Goal: Task Accomplishment & Management: Manage account settings

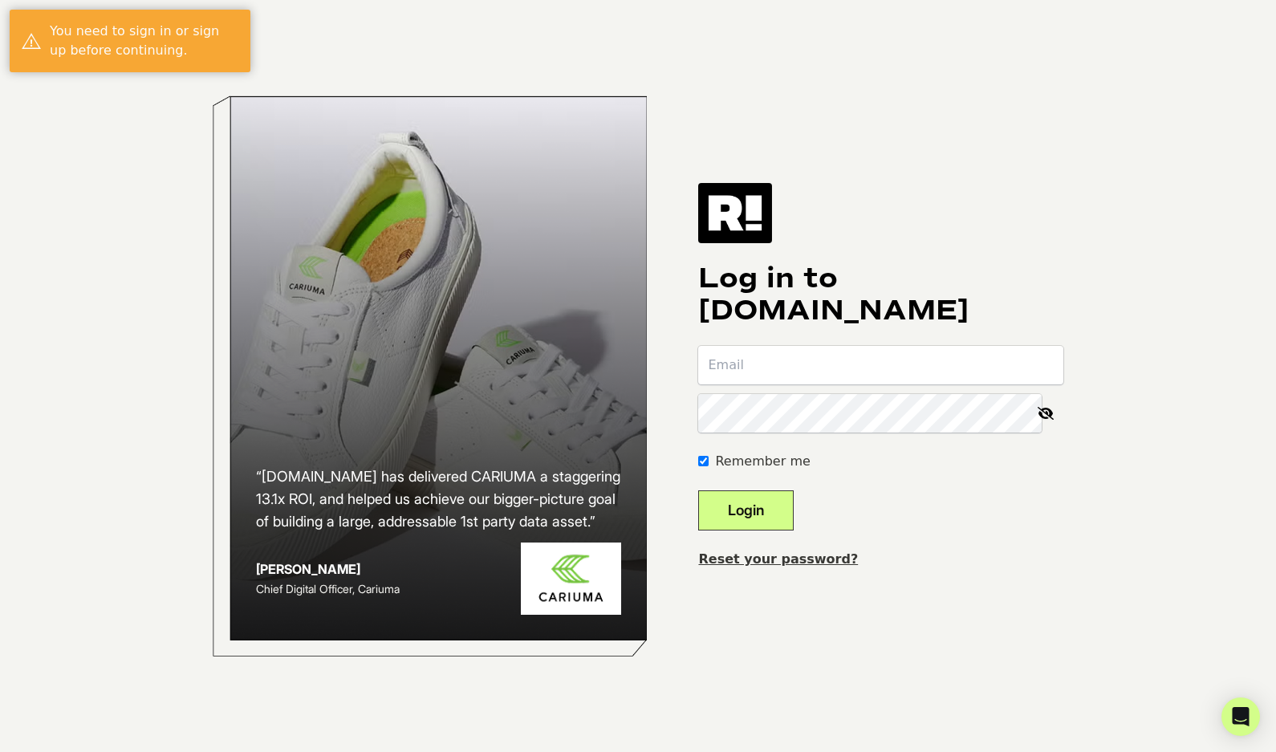
type input "esoto@trovata.com"
click at [790, 510] on button "Login" at bounding box center [745, 510] width 95 height 40
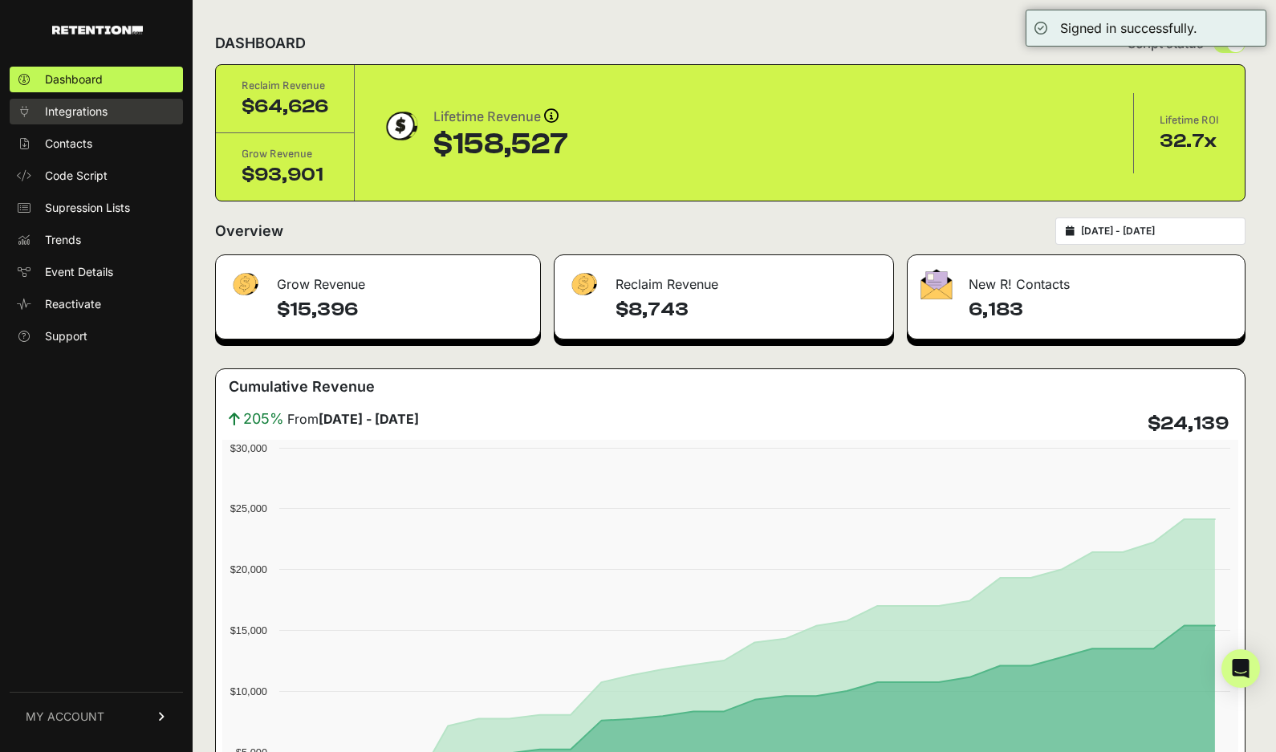
click at [108, 115] on link "Integrations" at bounding box center [96, 112] width 173 height 26
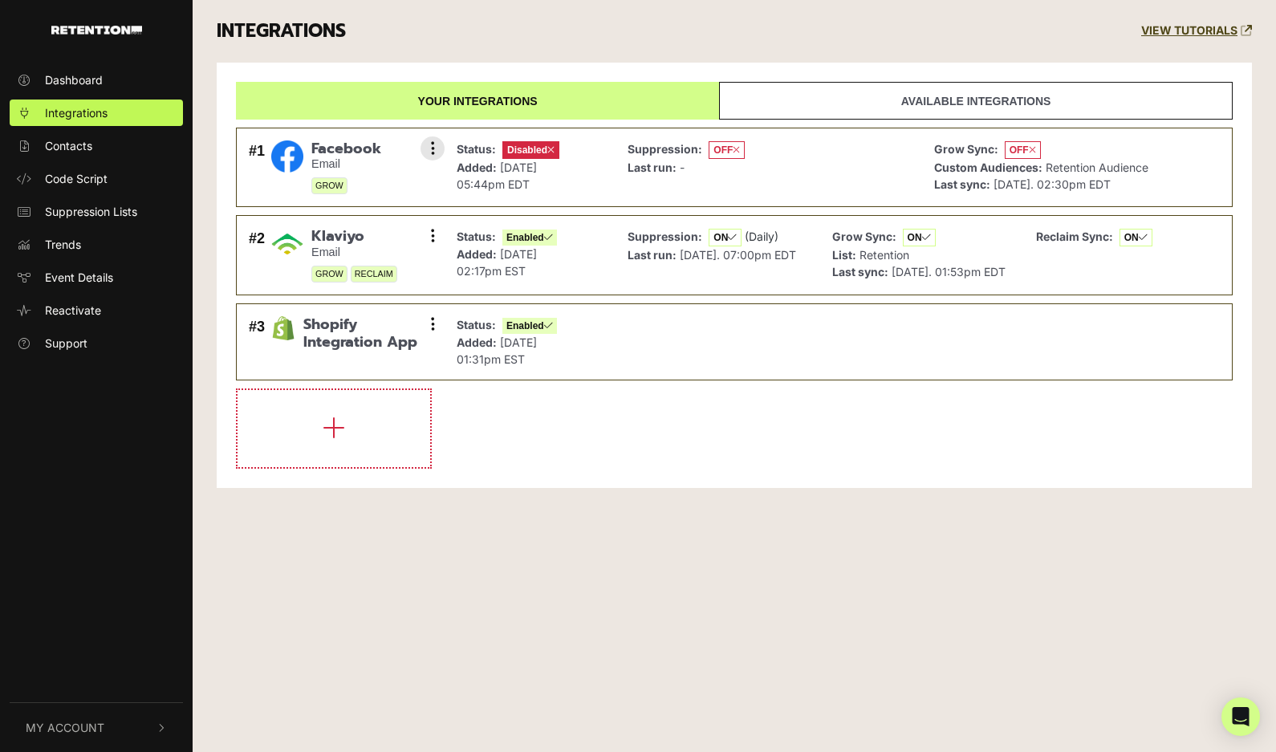
click at [521, 159] on p "Added: May 14, 2025 05:44pm EDT" at bounding box center [507, 176] width 103 height 34
click at [339, 158] on small "Email" at bounding box center [346, 164] width 70 height 14
click at [428, 153] on button at bounding box center [432, 148] width 24 height 24
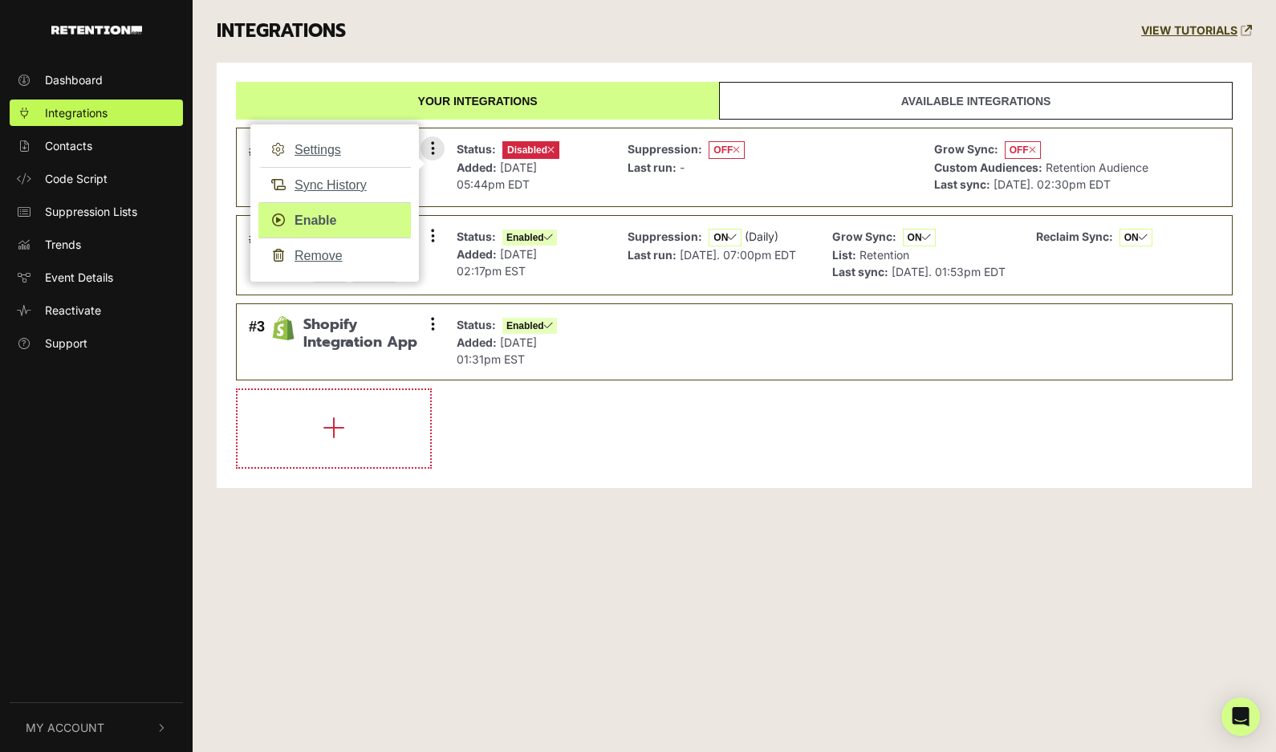
click at [331, 219] on link "Enable" at bounding box center [334, 220] width 152 height 36
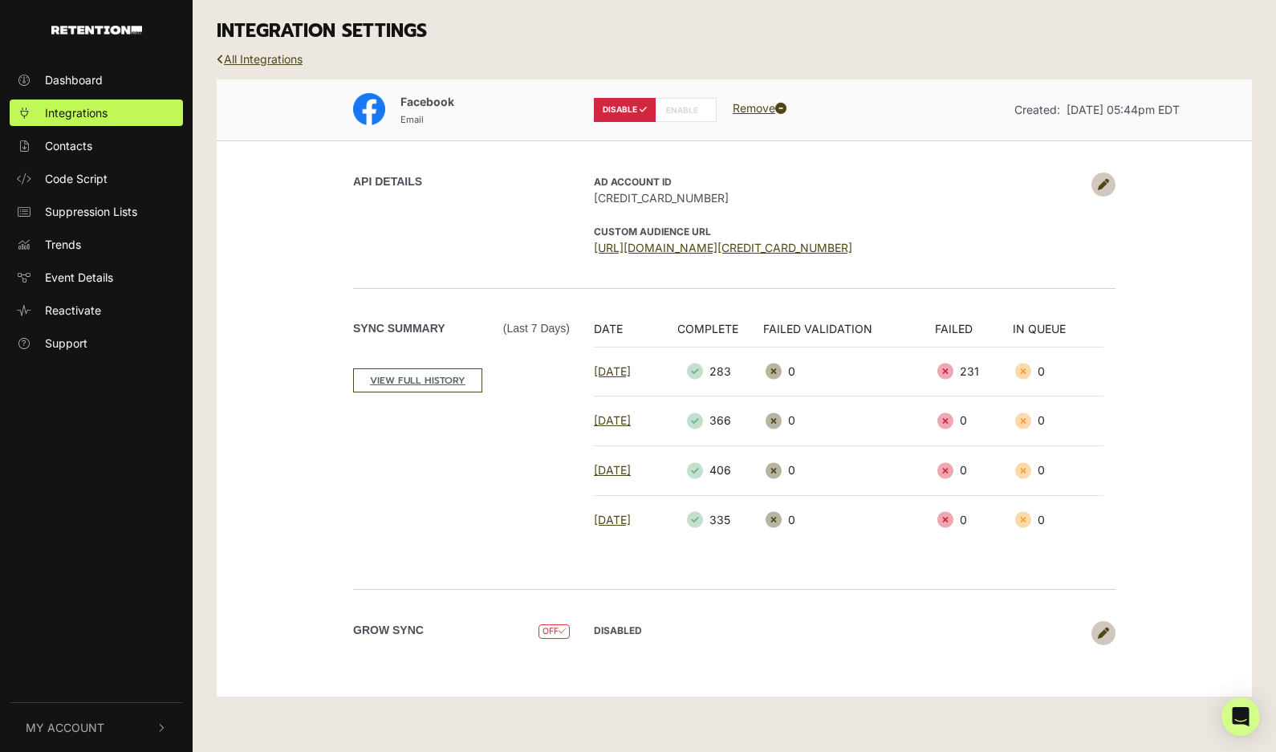
click at [750, 100] on div "DISABLE ENABLE Remove" at bounding box center [734, 109] width 305 height 37
click at [614, 107] on label "DISABLE" at bounding box center [625, 110] width 62 height 24
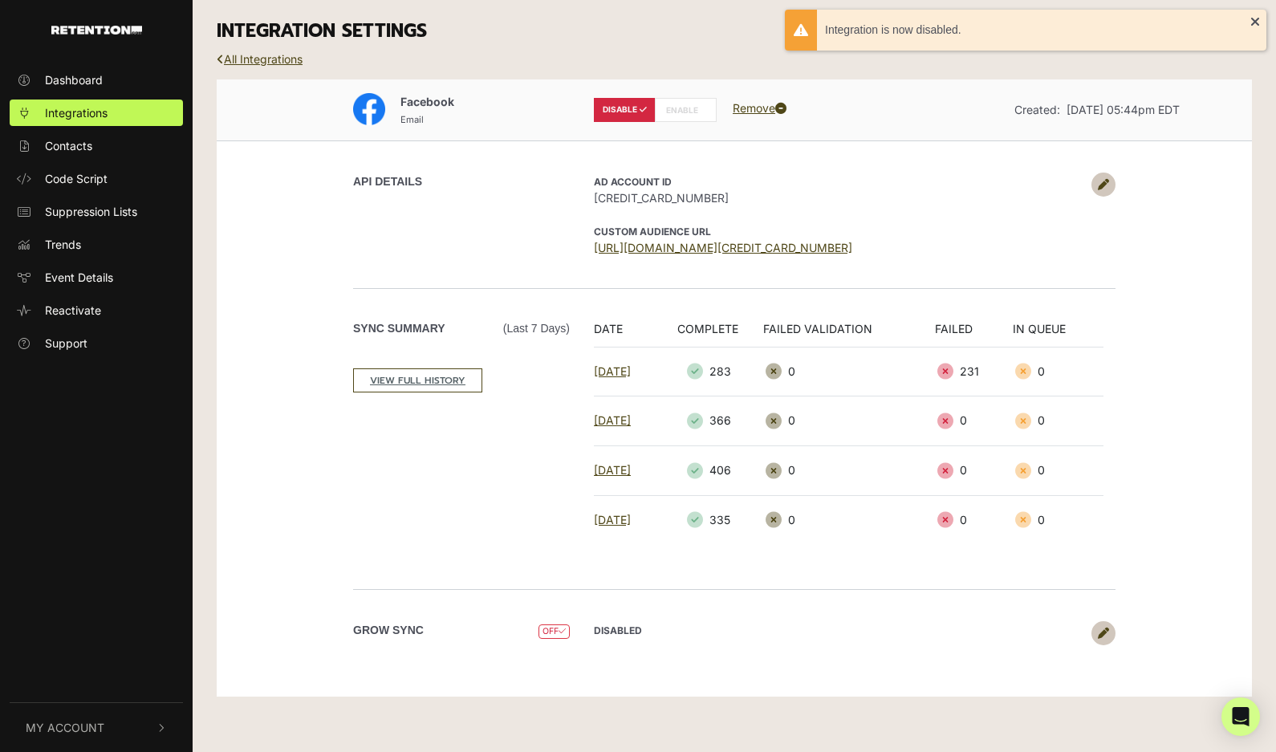
click at [672, 104] on label "ENABLE" at bounding box center [686, 110] width 62 height 24
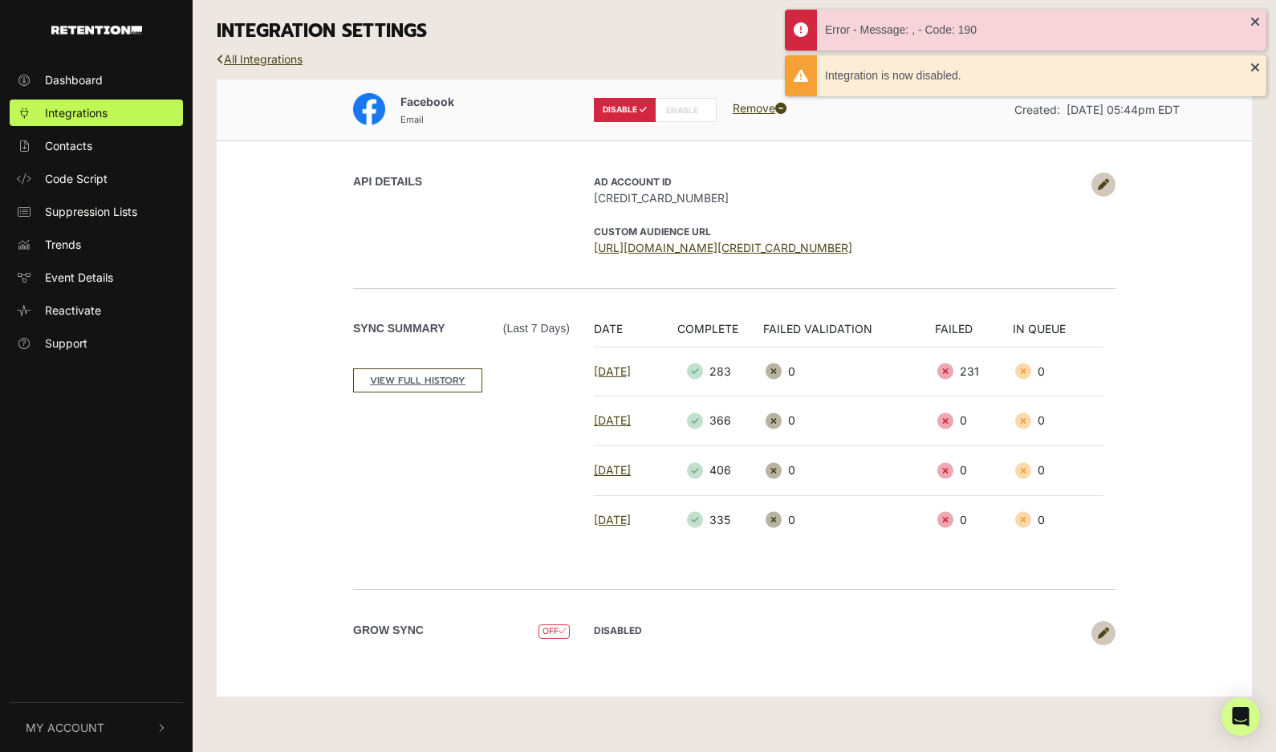
click at [766, 105] on link "Remove" at bounding box center [759, 108] width 54 height 14
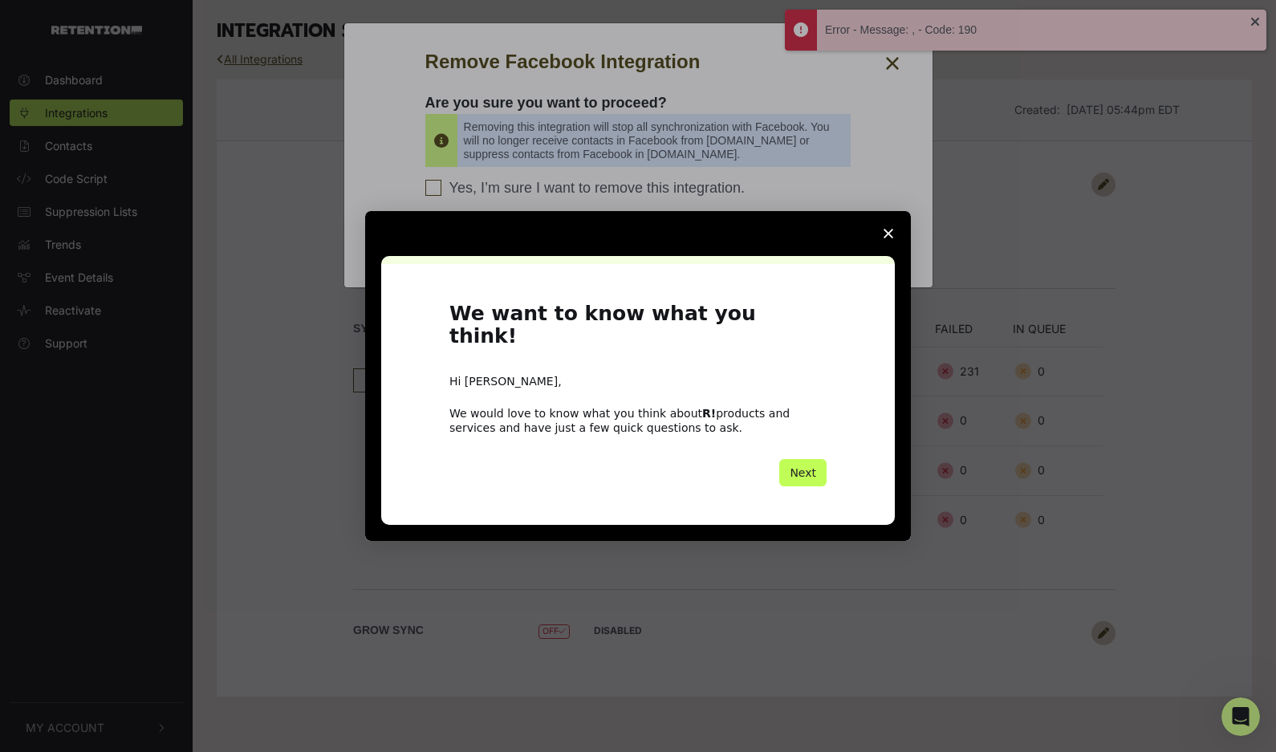
click at [813, 470] on button "Next" at bounding box center [802, 472] width 47 height 27
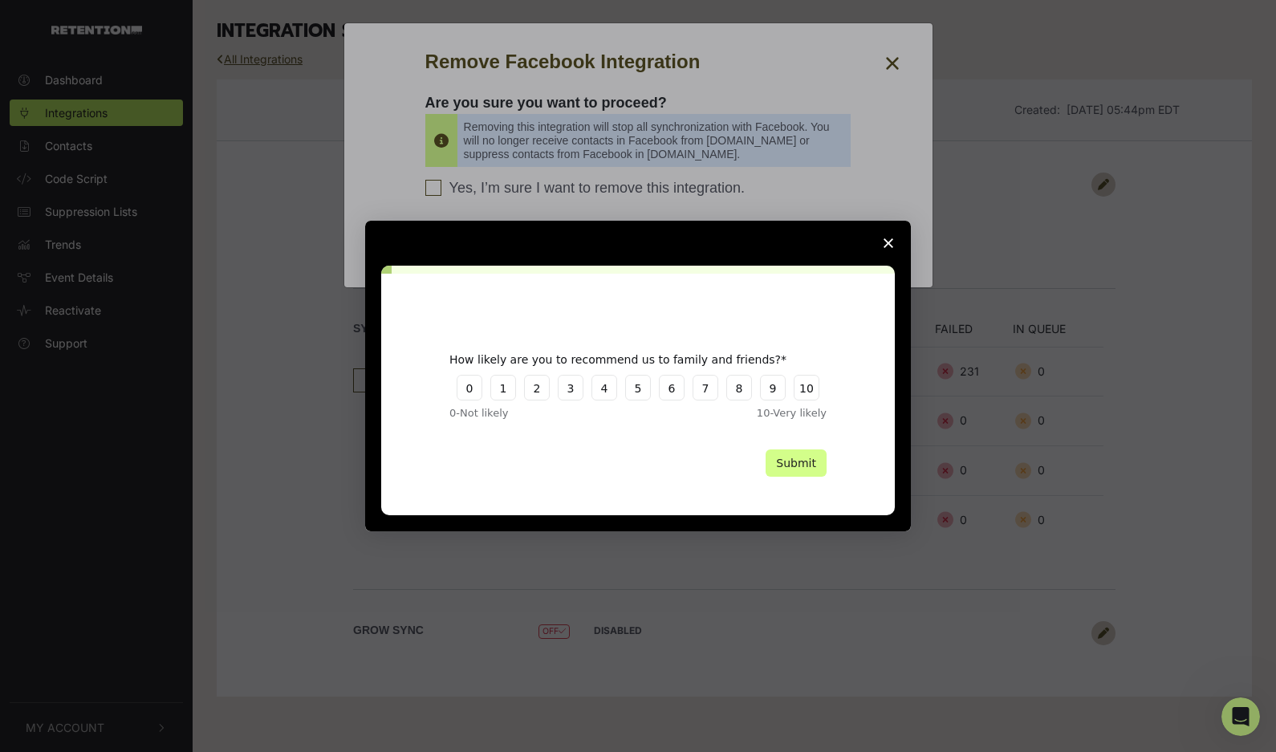
click at [889, 240] on icon "Close survey" at bounding box center [888, 243] width 10 height 10
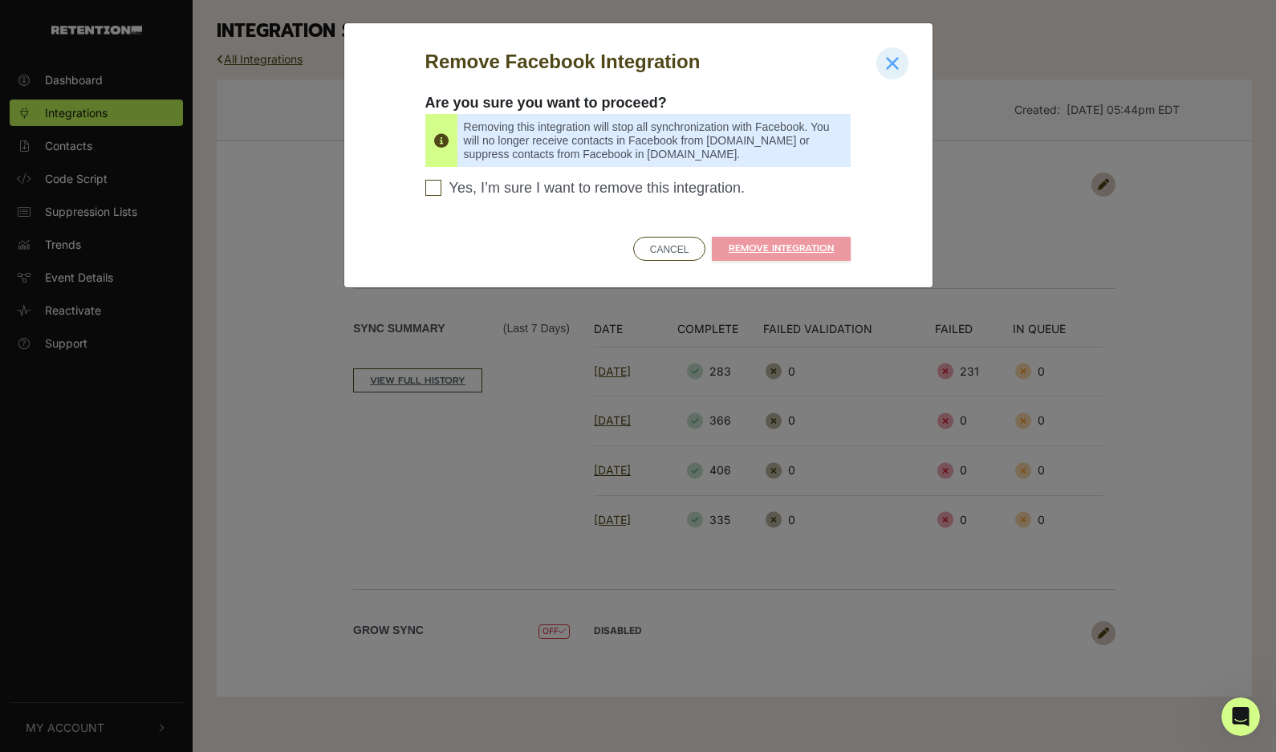
click at [880, 56] on button "Close" at bounding box center [892, 63] width 32 height 32
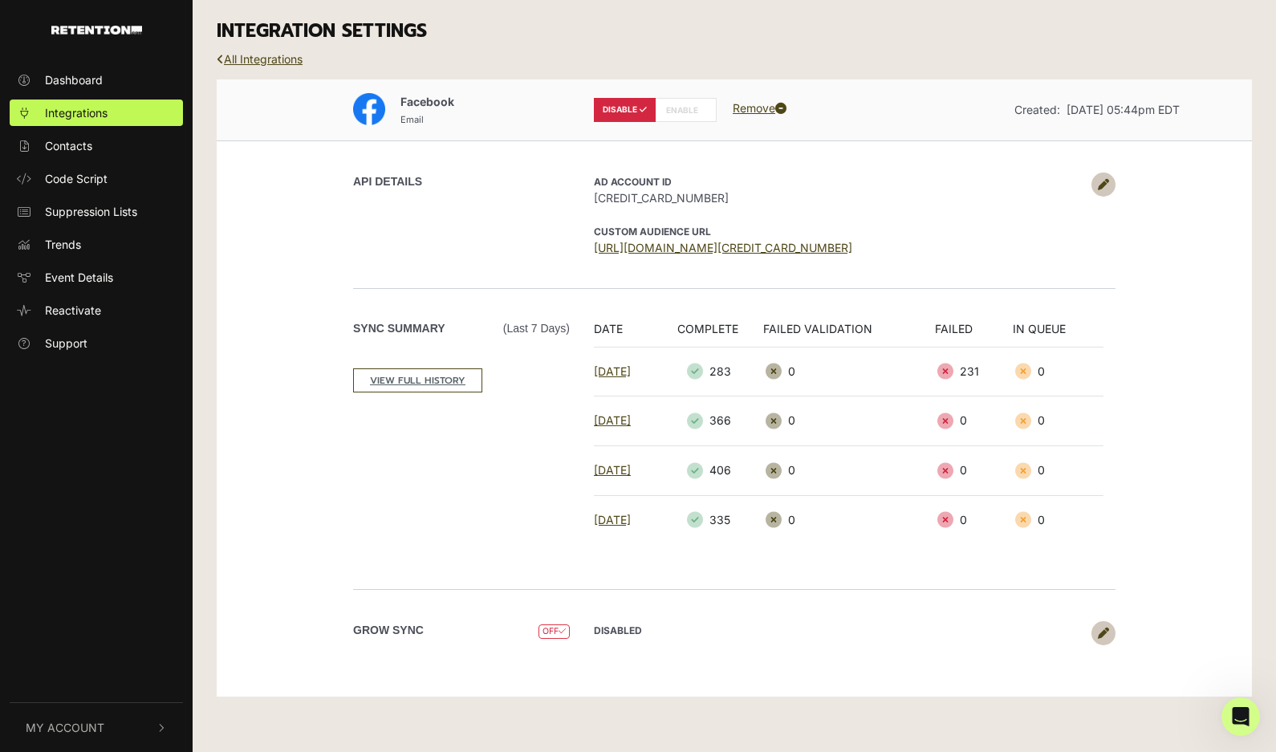
click at [538, 627] on span "OFF" at bounding box center [553, 631] width 31 height 15
click at [557, 627] on span "OFF" at bounding box center [553, 631] width 31 height 15
click at [621, 628] on strong "DISABLED" at bounding box center [618, 630] width 48 height 12
click at [379, 626] on label "Grow Sync" at bounding box center [388, 630] width 71 height 17
click at [763, 107] on link "Remove" at bounding box center [759, 108] width 54 height 14
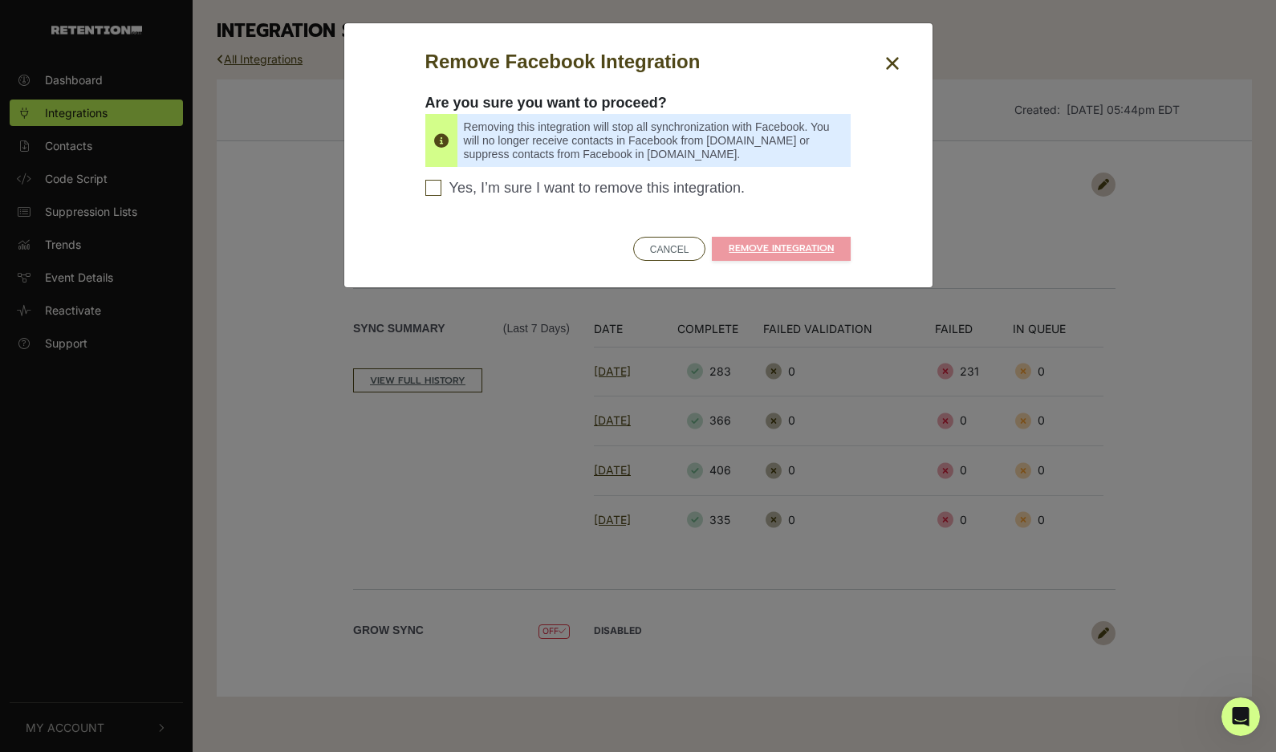
click at [440, 193] on input "Yes, I’m sure I want to remove this integration. Please confirm to continue" at bounding box center [433, 188] width 16 height 16
checkbox input "true"
click at [758, 244] on link "REMOVE INTEGRATION" at bounding box center [781, 249] width 139 height 24
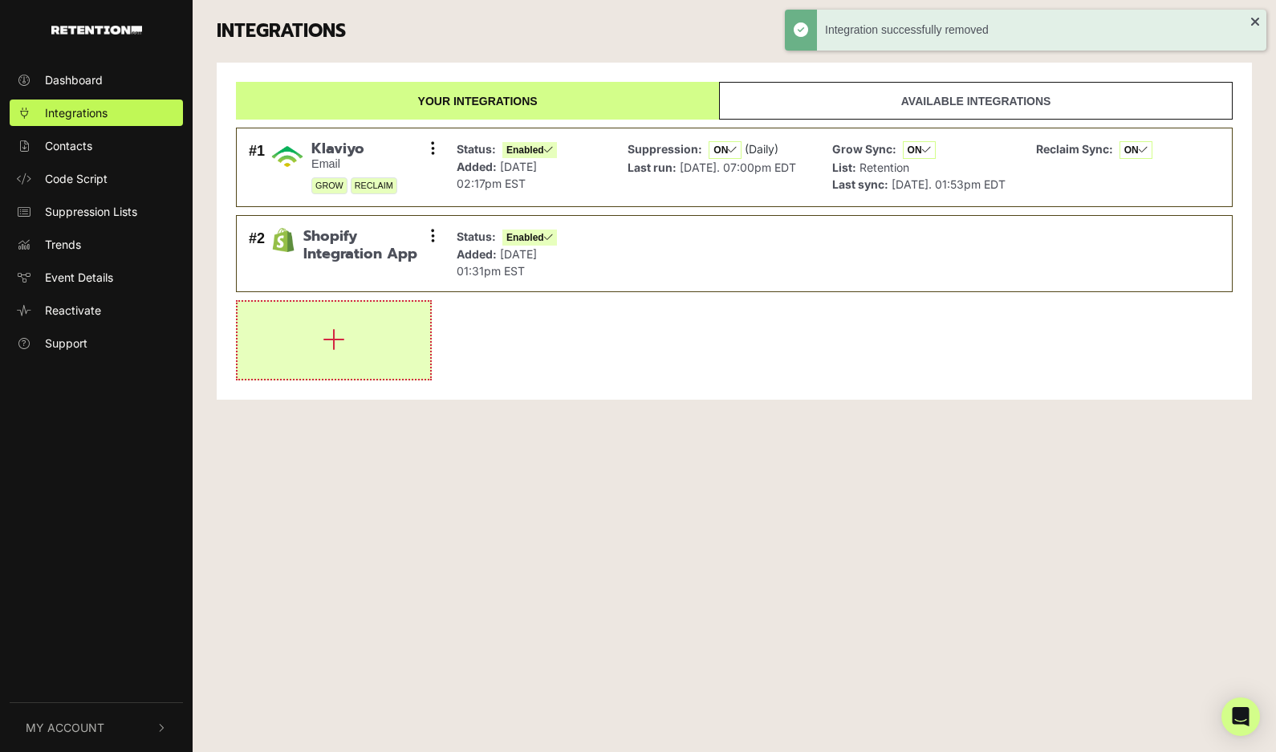
click at [364, 338] on button "button" at bounding box center [333, 340] width 193 height 77
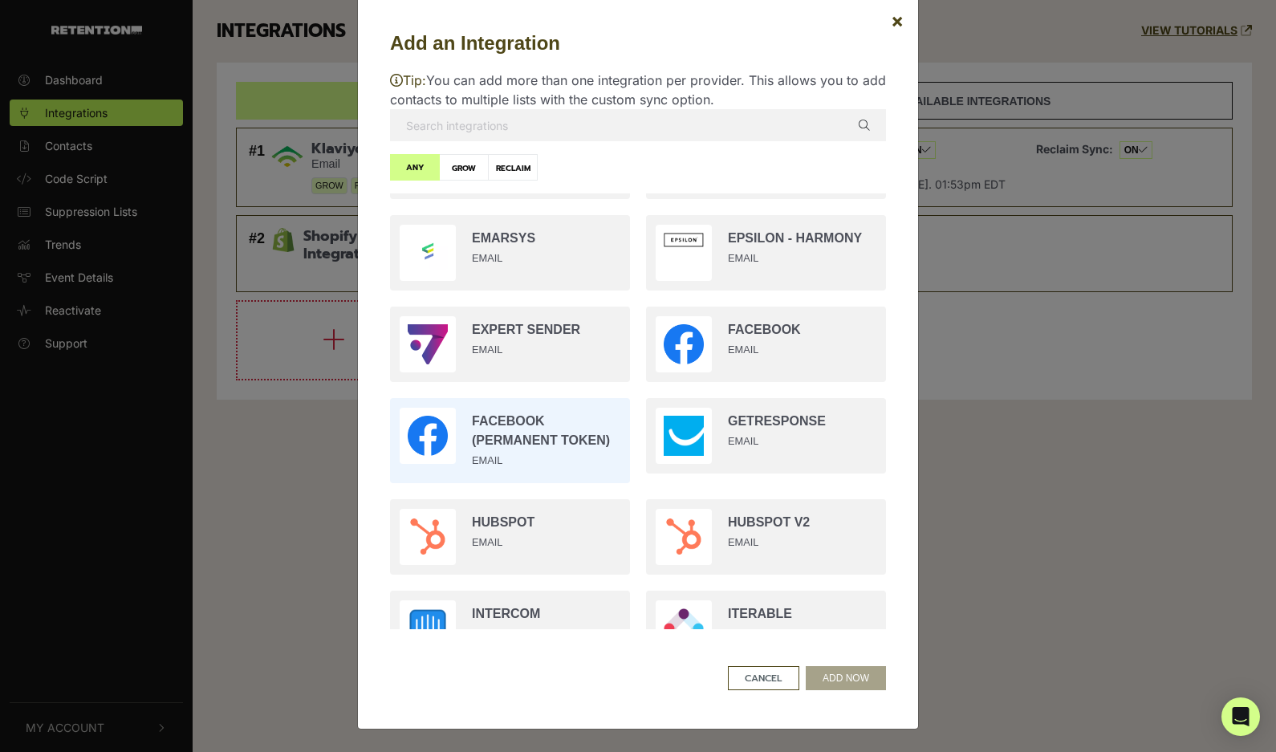
scroll to position [769, 0]
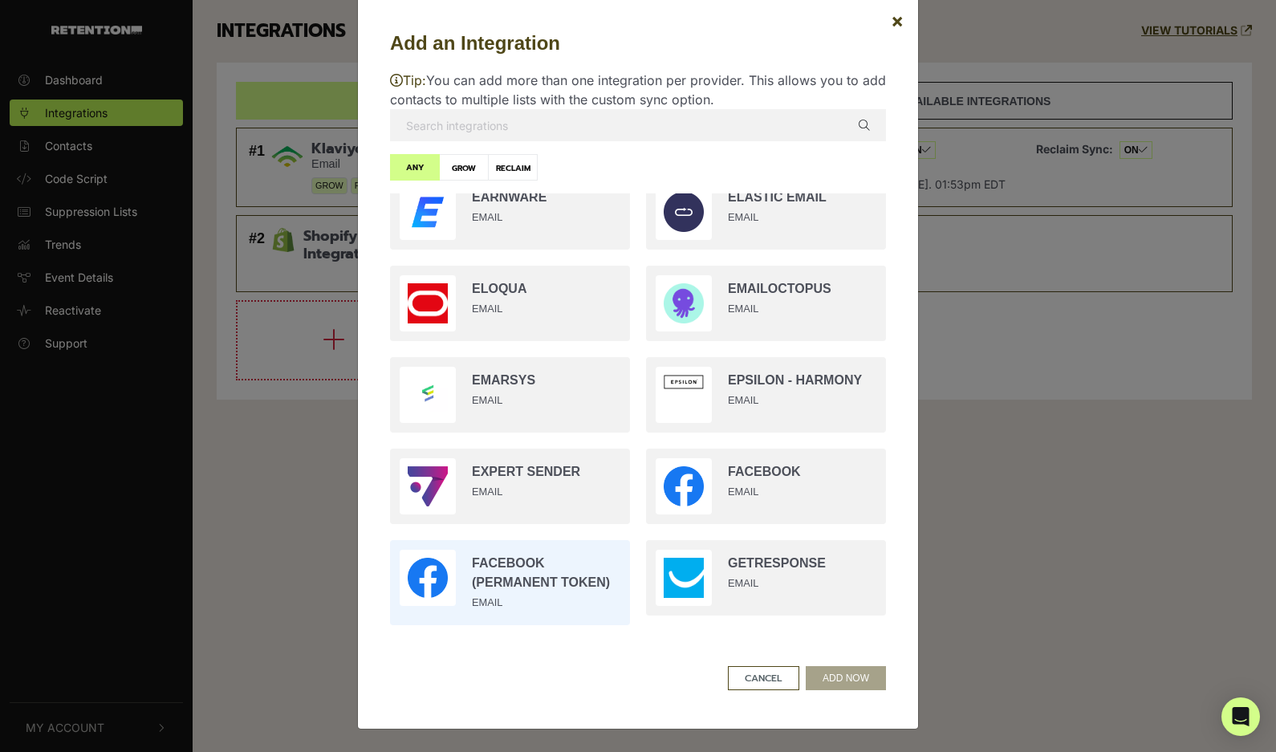
click at [528, 578] on input "radio" at bounding box center [510, 582] width 256 height 101
radio input "true"
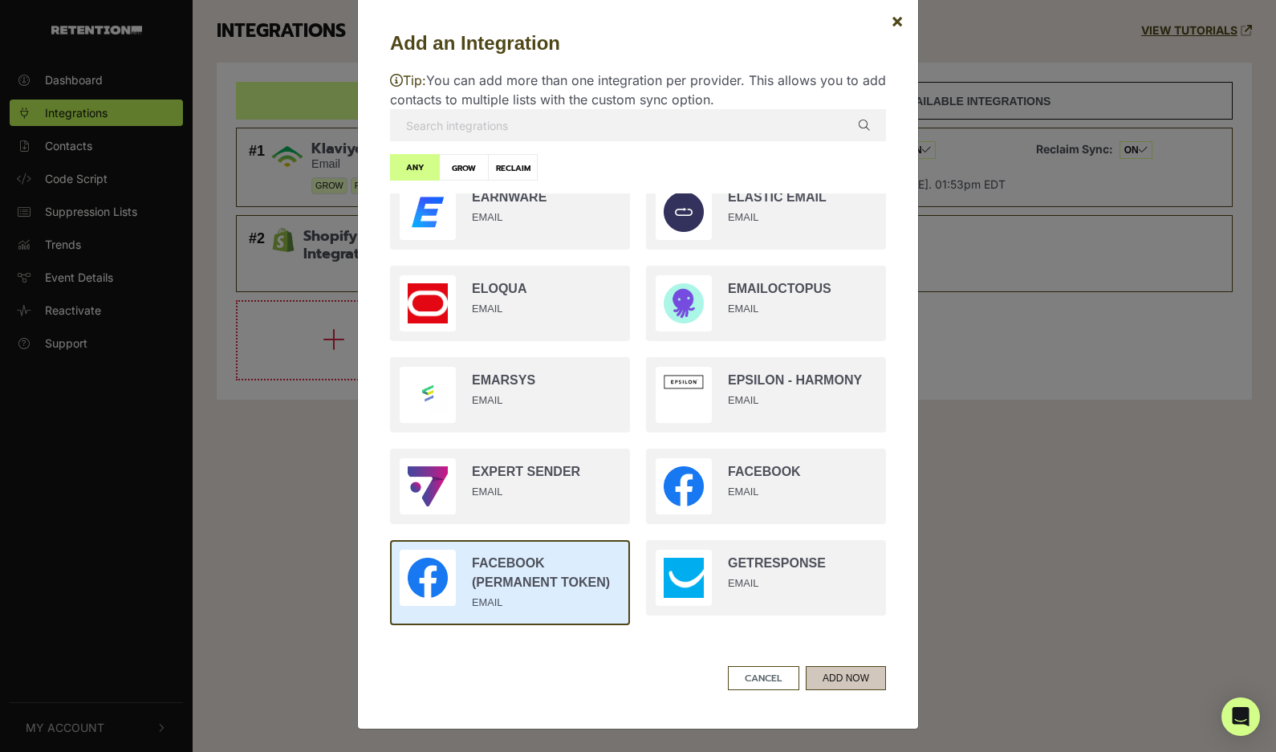
click at [846, 682] on button "ADD NOW" at bounding box center [845, 678] width 80 height 24
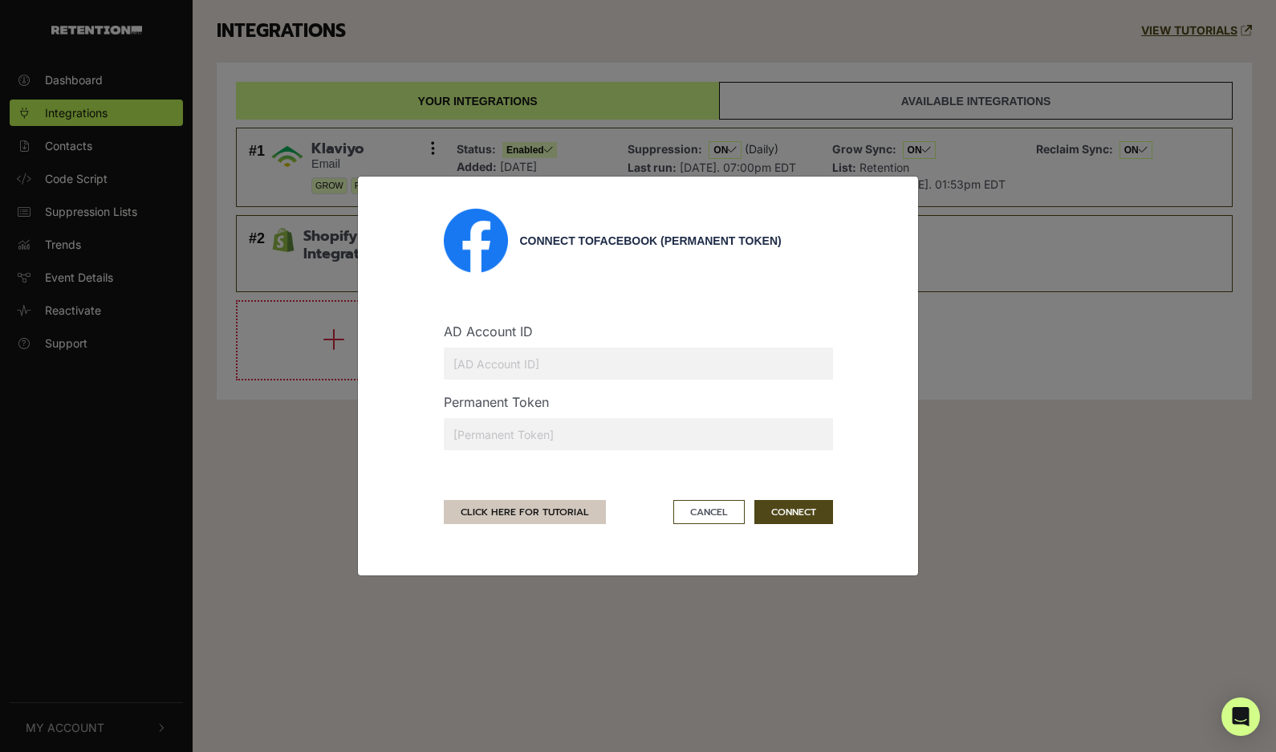
click at [534, 518] on link "CLICK HERE FOR TUTORIAL" at bounding box center [525, 512] width 162 height 24
click at [517, 446] on input "text" at bounding box center [638, 434] width 389 height 32
click at [708, 516] on button "Cancel" at bounding box center [708, 512] width 71 height 24
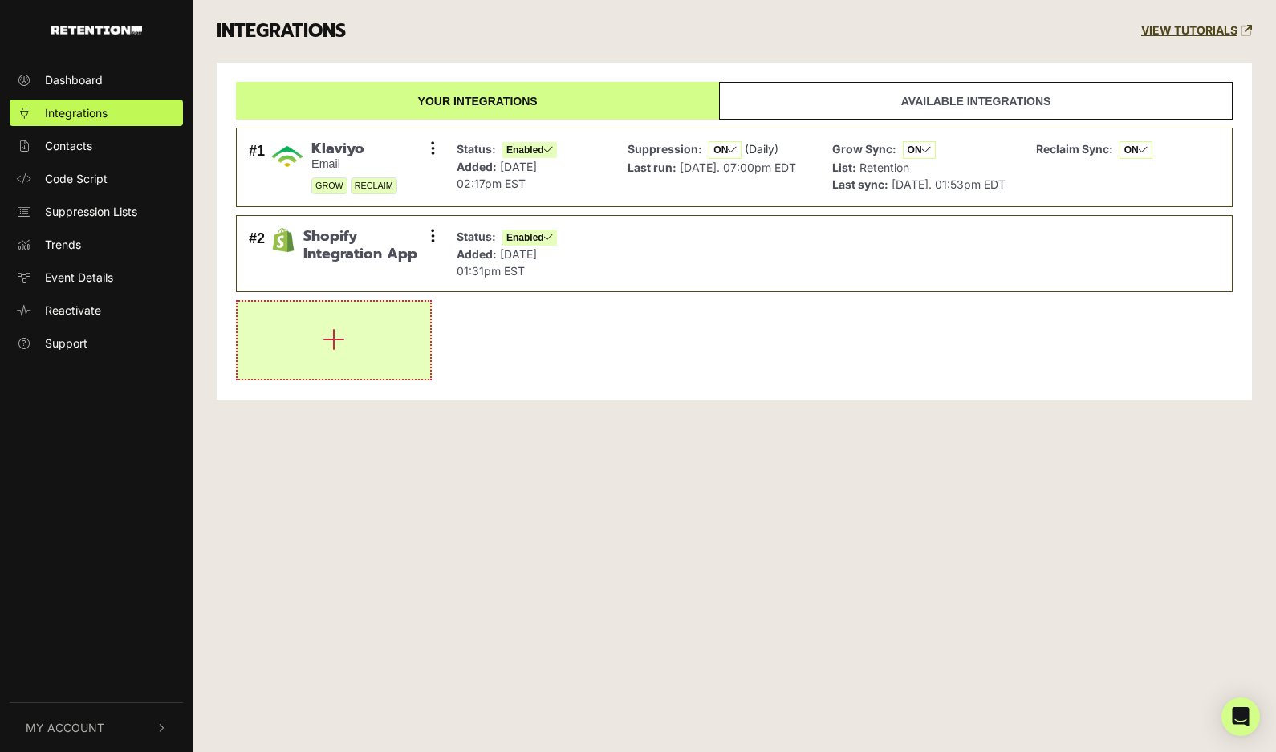
click at [331, 367] on button "button" at bounding box center [333, 340] width 193 height 77
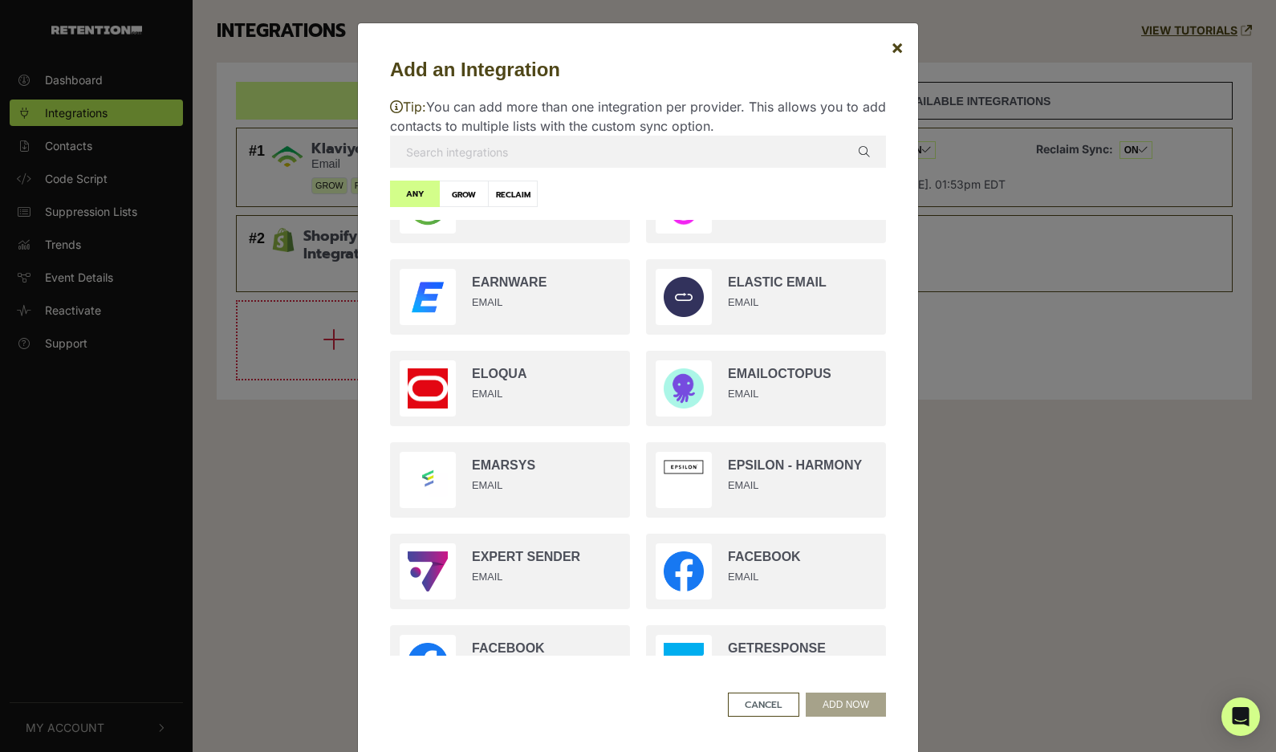
scroll to position [716, 0]
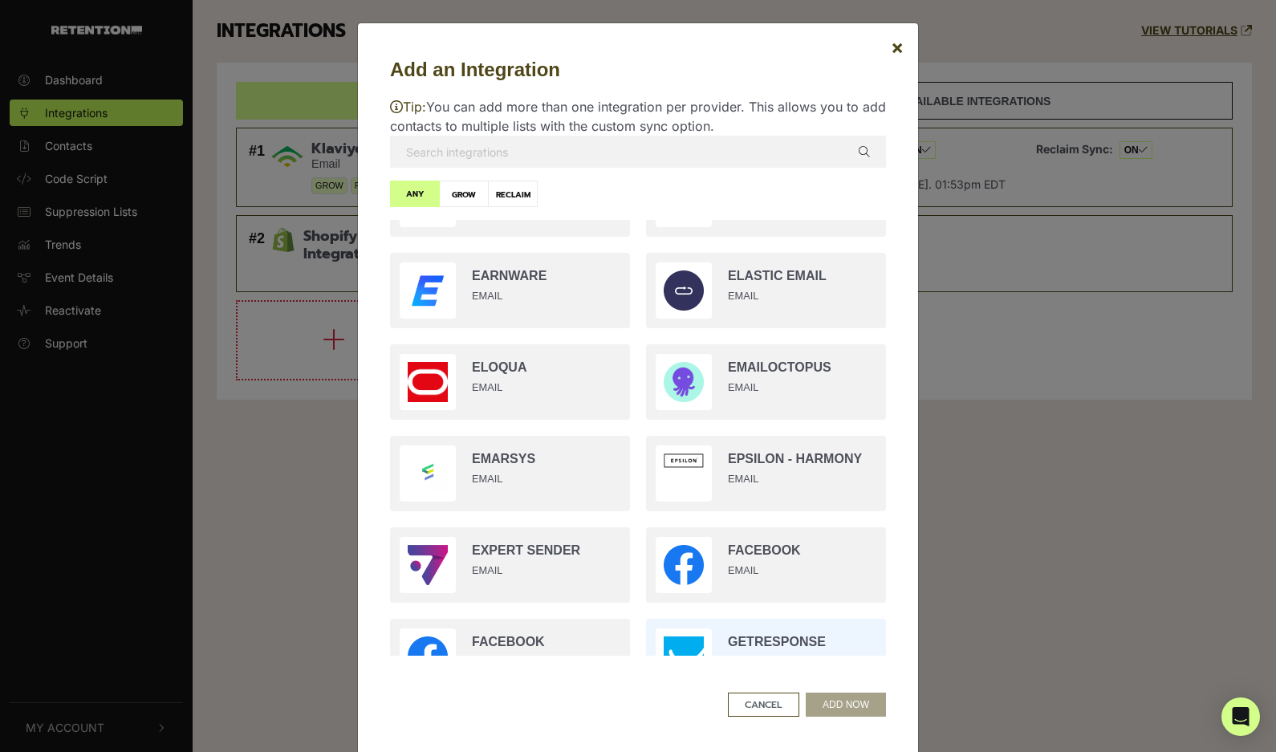
click at [714, 619] on input "radio" at bounding box center [766, 655] width 256 height 91
radio input "true"
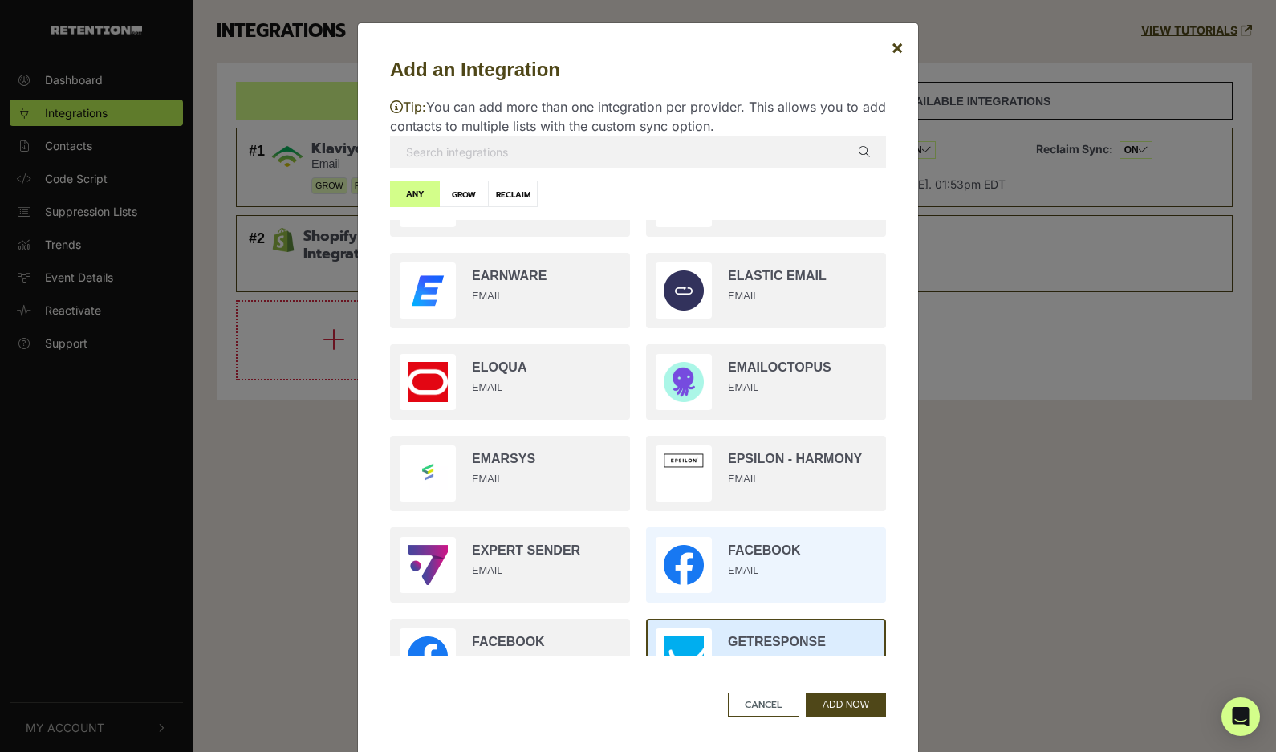
click at [701, 553] on input "radio" at bounding box center [766, 564] width 256 height 91
radio input "true"
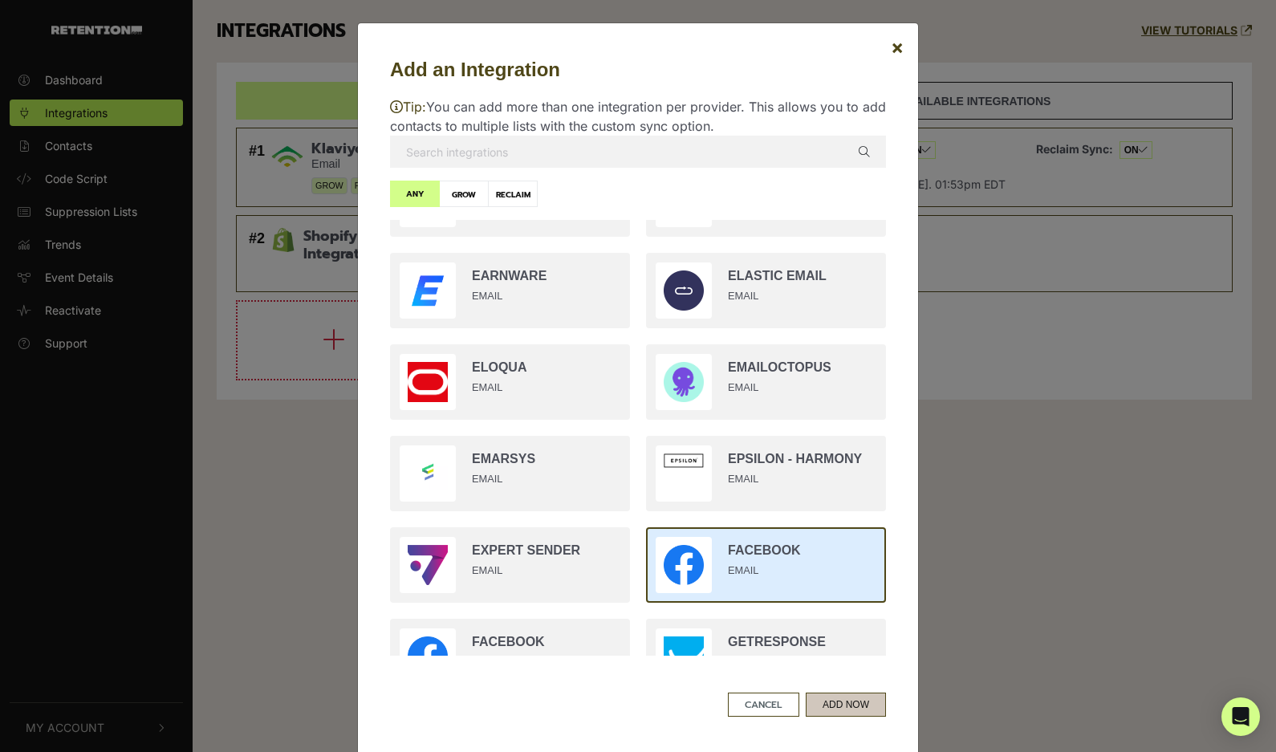
click at [841, 704] on button "ADD NOW" at bounding box center [845, 704] width 80 height 24
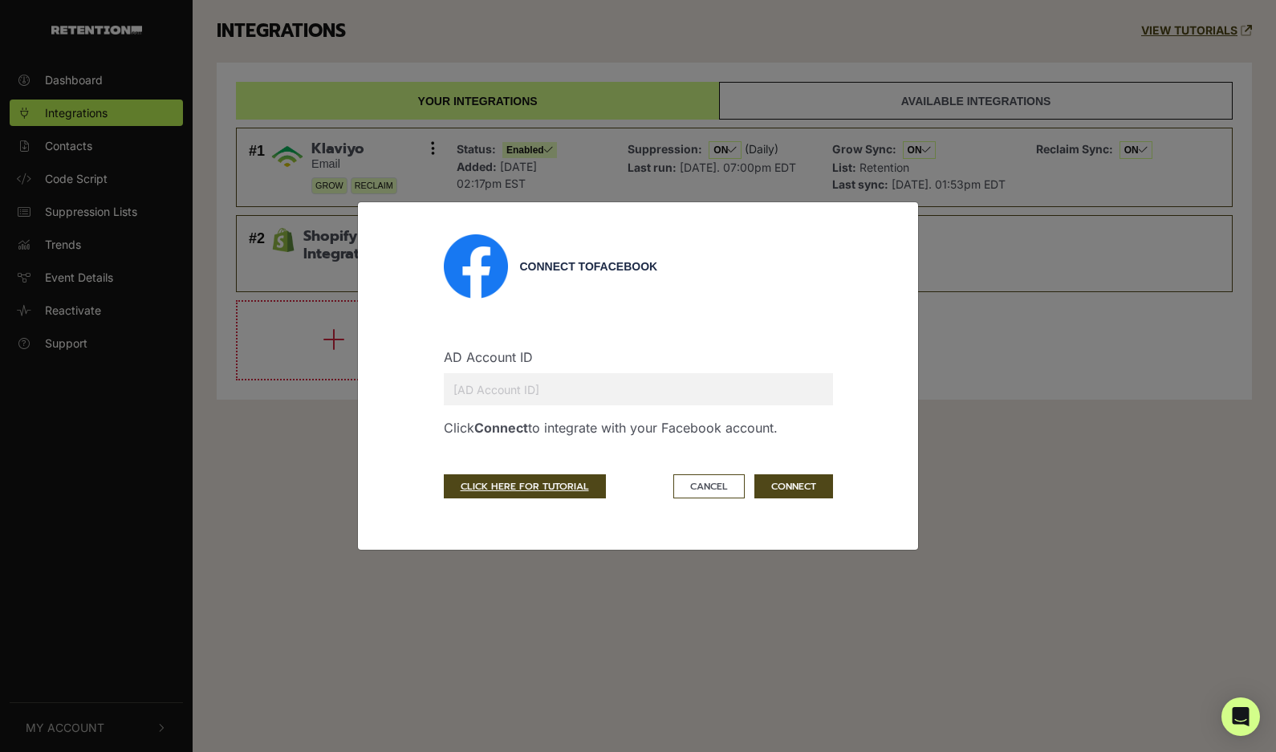
click at [592, 399] on input "text" at bounding box center [638, 389] width 389 height 32
type input "121459288535402"
click at [805, 485] on button "CONNECT" at bounding box center [793, 486] width 79 height 24
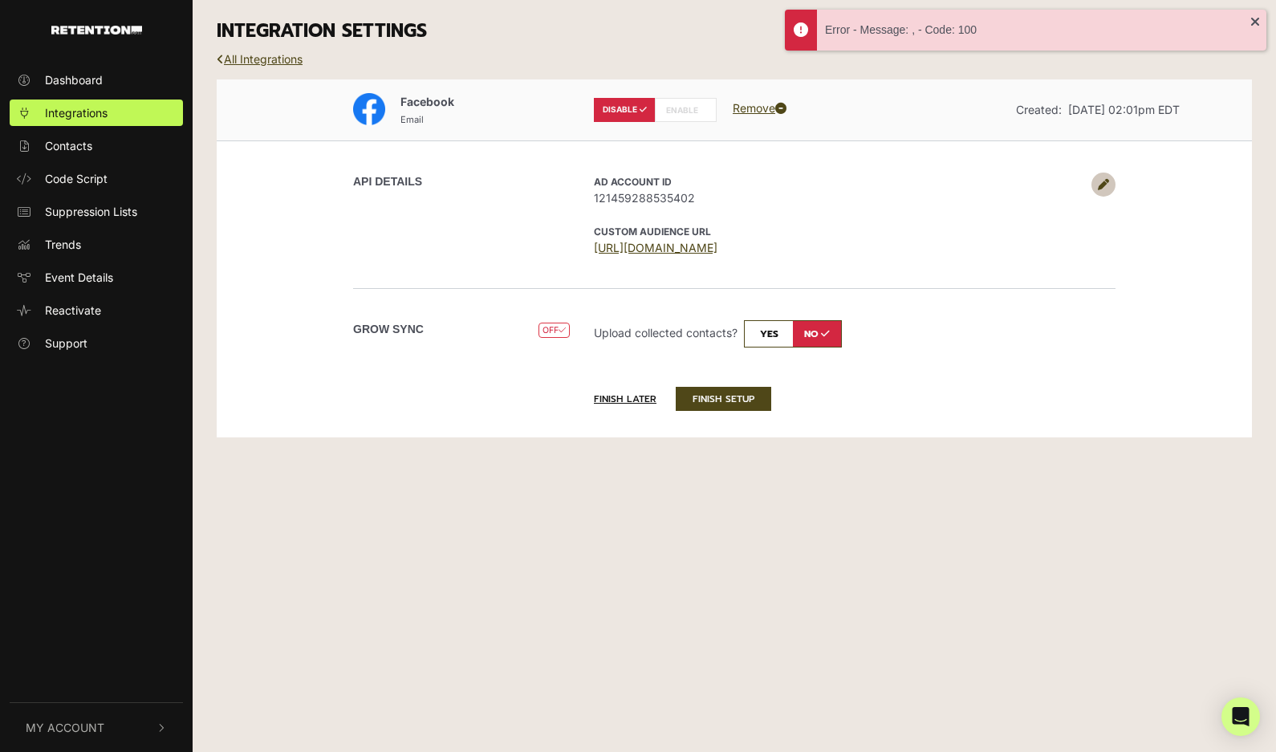
click at [678, 105] on label "ENABLE" at bounding box center [686, 110] width 62 height 24
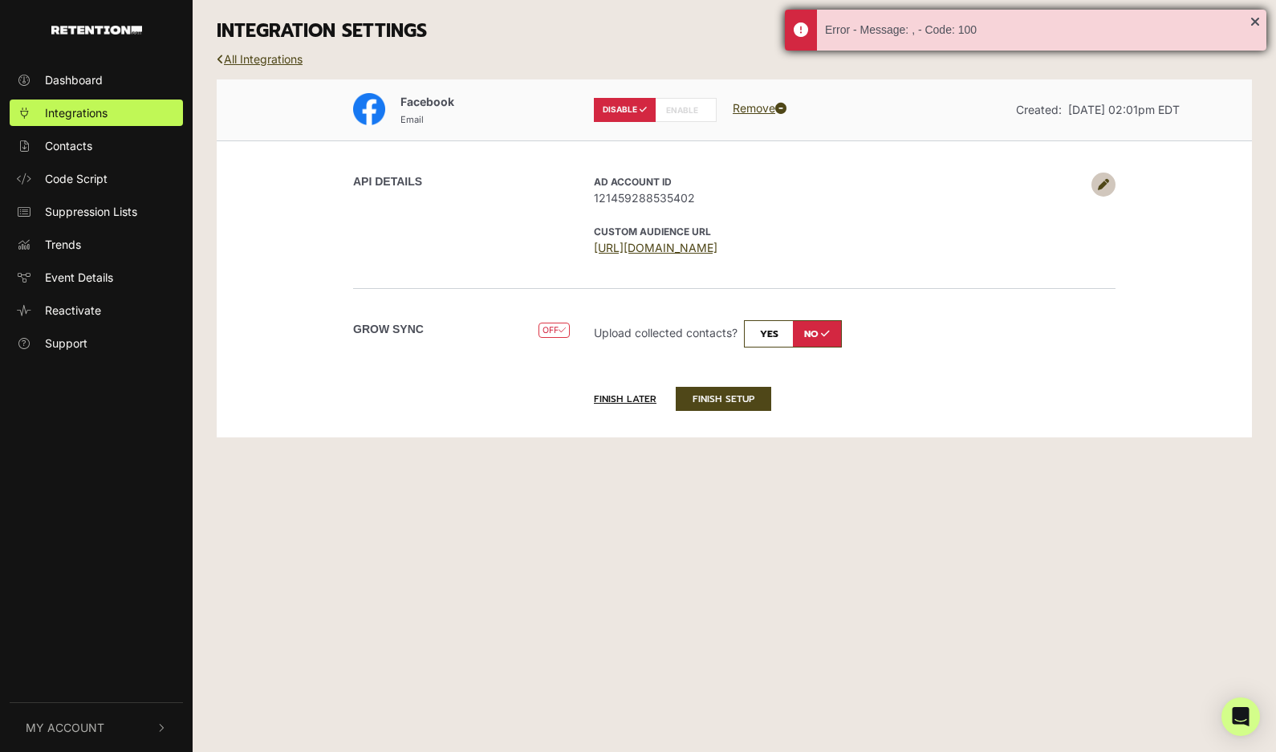
radio input "false"
radio input "true"
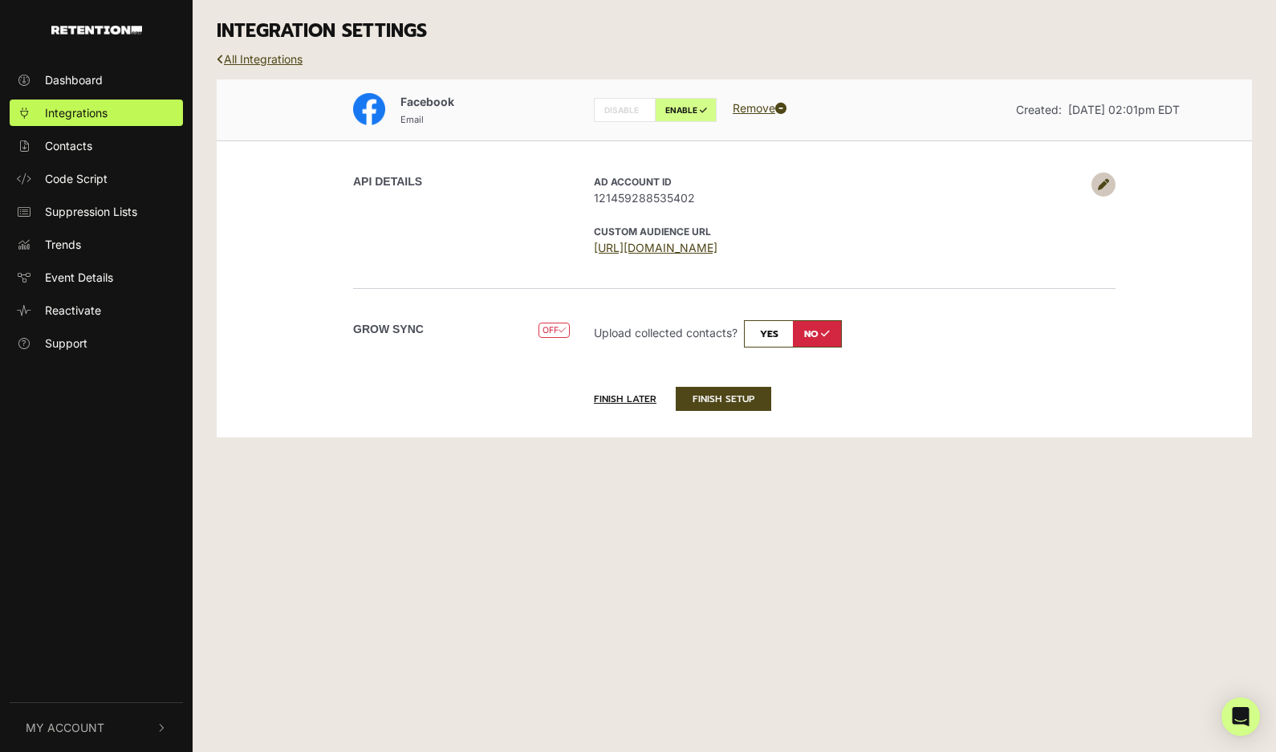
click at [766, 331] on input "checkbox" at bounding box center [793, 333] width 98 height 27
checkbox input "true"
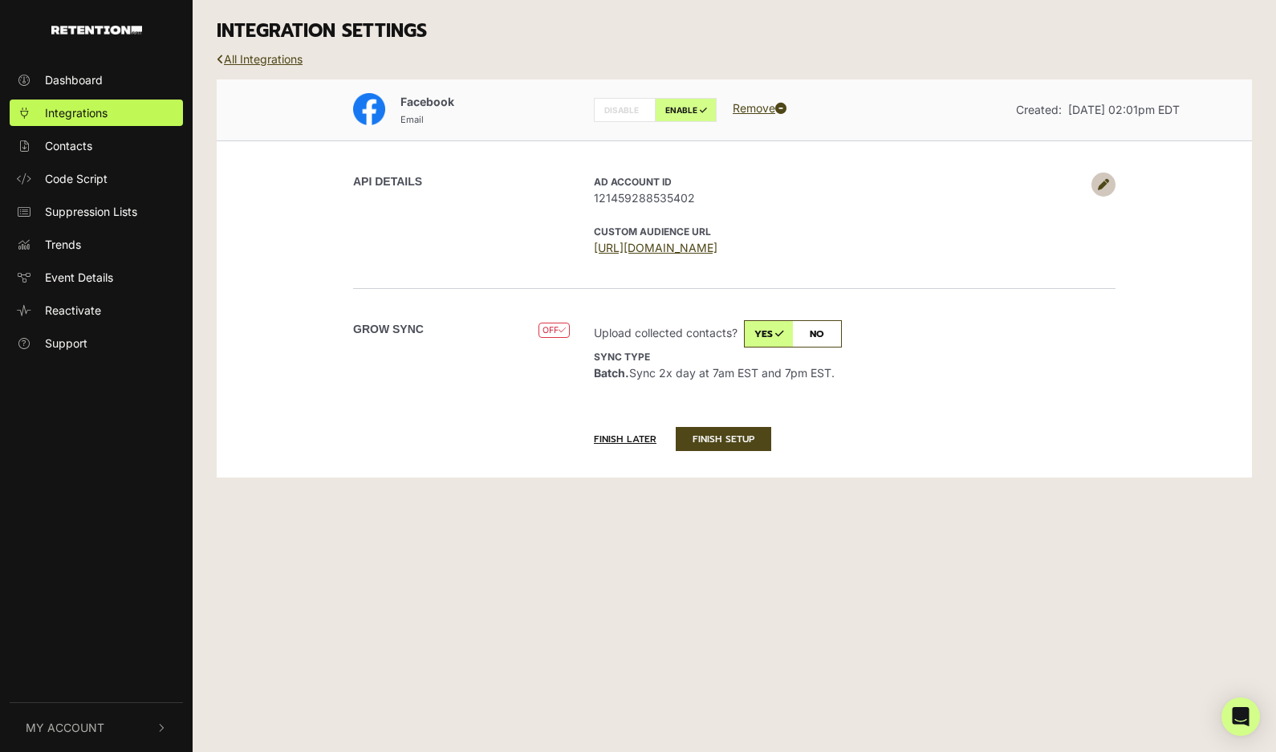
click at [553, 327] on span "OFF" at bounding box center [553, 329] width 31 height 15
click at [736, 447] on button "FINISH SETUP" at bounding box center [722, 439] width 95 height 24
